Goal: Find contact information: Find contact information

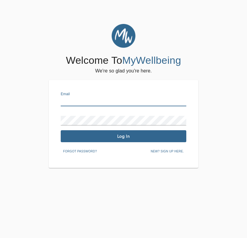
type input "[EMAIL_ADDRESS][DOMAIN_NAME]"
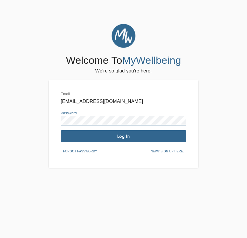
click at [112, 147] on div "Forgot password? New? Sign up here." at bounding box center [124, 151] width 126 height 9
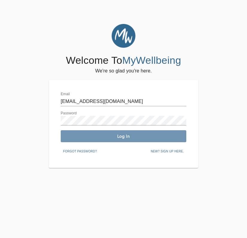
click at [112, 132] on button "Log In" at bounding box center [124, 136] width 126 height 12
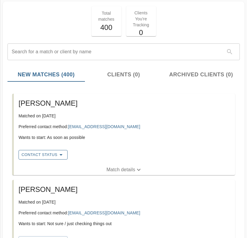
scroll to position [40, 0]
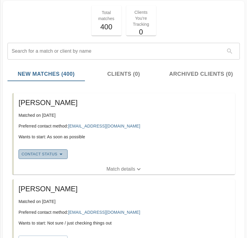
click at [54, 151] on span "Contact Status" at bounding box center [43, 153] width 43 height 7
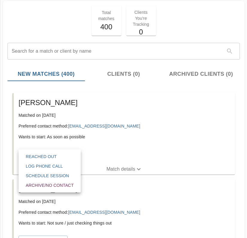
click at [109, 157] on div at bounding box center [123, 119] width 247 height 238
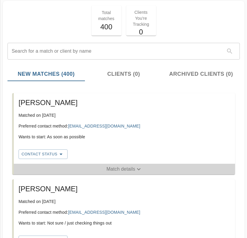
click at [113, 168] on p "Match details" at bounding box center [121, 168] width 29 height 7
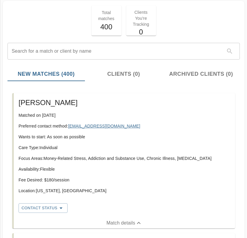
click at [98, 127] on link "[EMAIL_ADDRESS][DOMAIN_NAME]" at bounding box center [104, 126] width 72 height 5
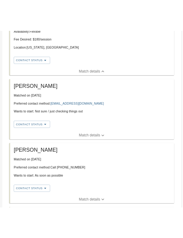
scroll to position [212, 0]
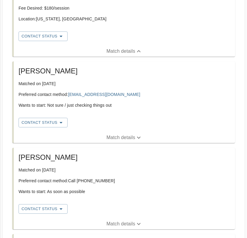
click at [113, 137] on p "Match details" at bounding box center [121, 137] width 29 height 7
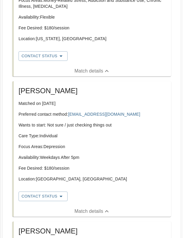
scroll to position [205, 0]
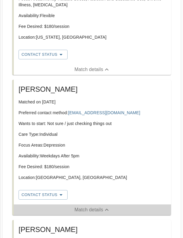
click at [85, 210] on p "Match details" at bounding box center [88, 209] width 29 height 7
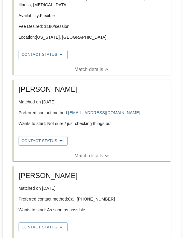
click at [86, 154] on p "Match details" at bounding box center [88, 155] width 29 height 7
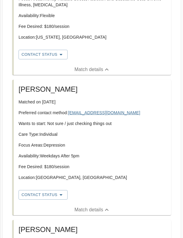
click at [83, 111] on link "[EMAIL_ADDRESS][DOMAIN_NAME]" at bounding box center [104, 112] width 72 height 5
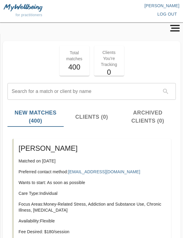
scroll to position [0, 0]
